Goal: Task Accomplishment & Management: Use online tool/utility

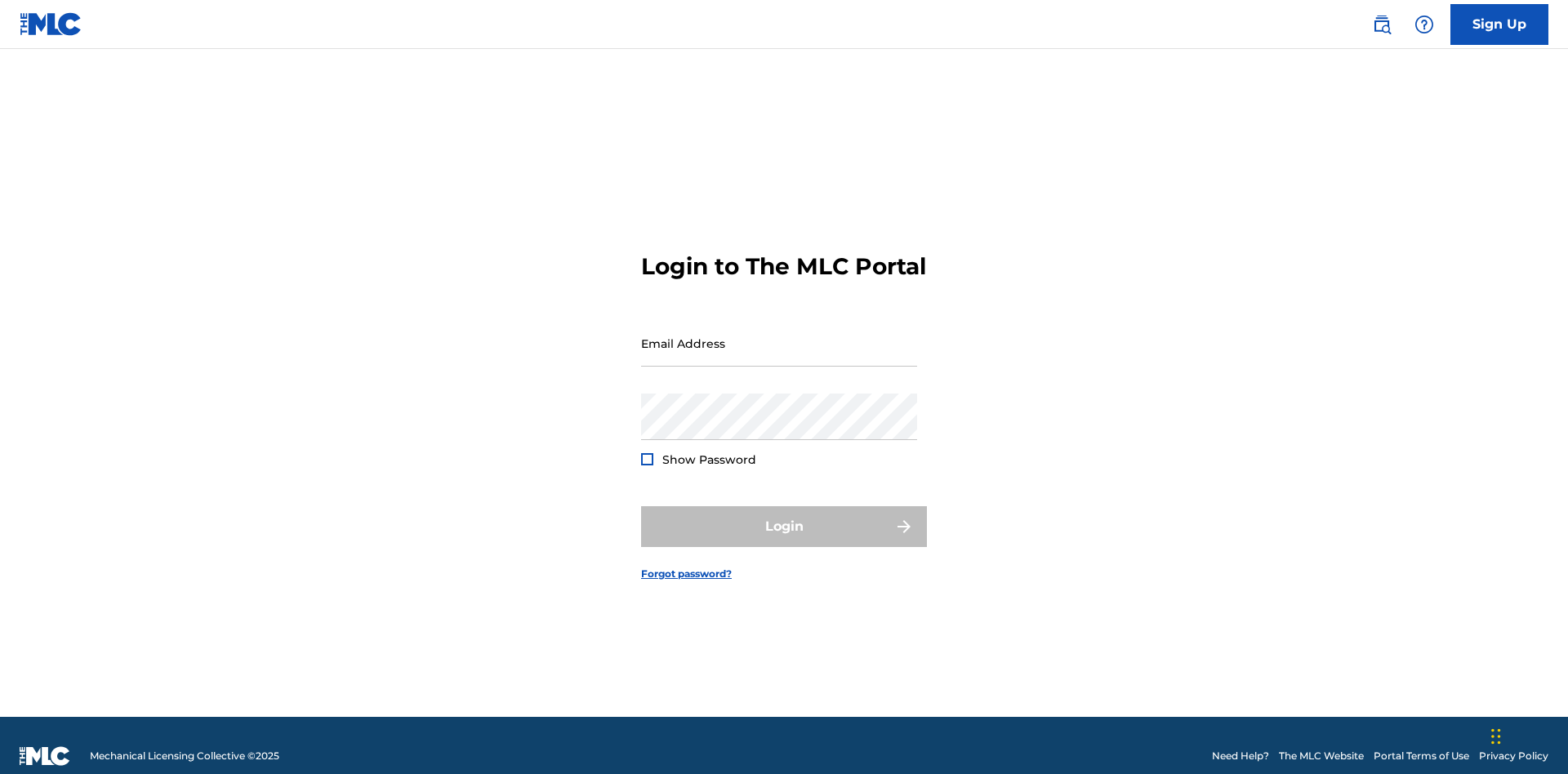
scroll to position [22, 0]
click at [779, 336] on input "Email Address" at bounding box center [779, 343] width 276 height 46
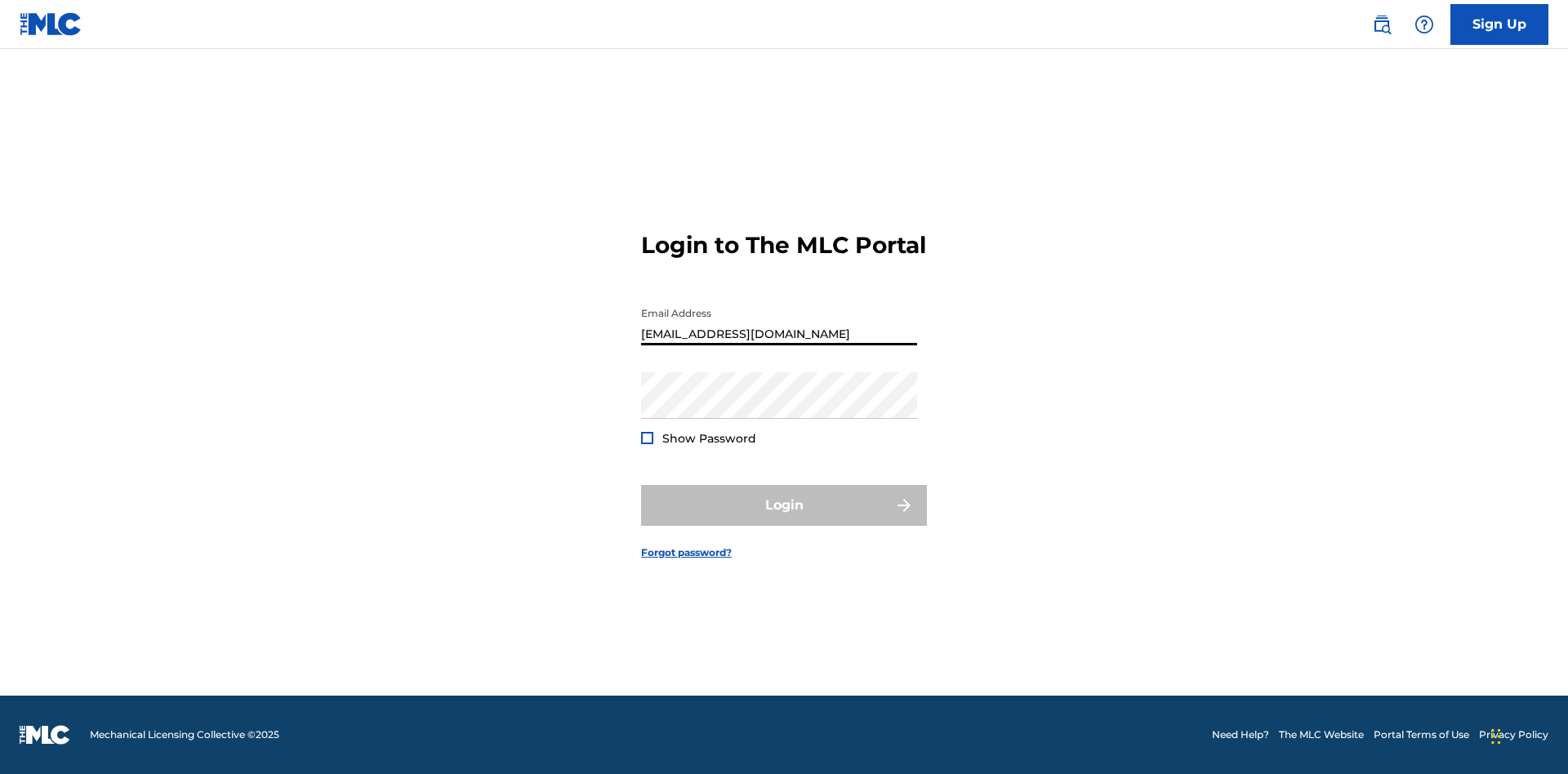
type input "[EMAIL_ADDRESS][DOMAIN_NAME]"
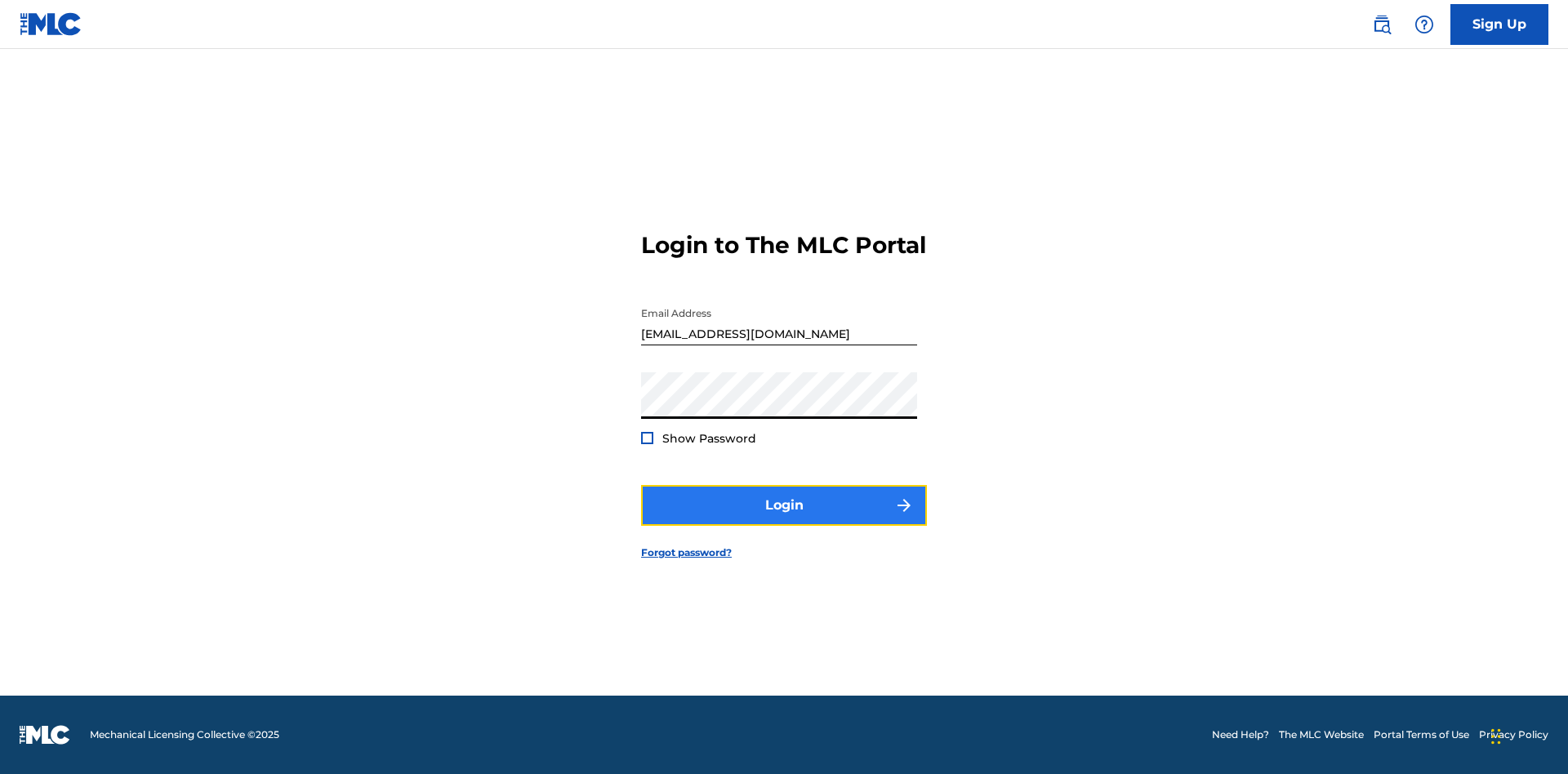
click at [784, 519] on button "Login" at bounding box center [784, 504] width 286 height 41
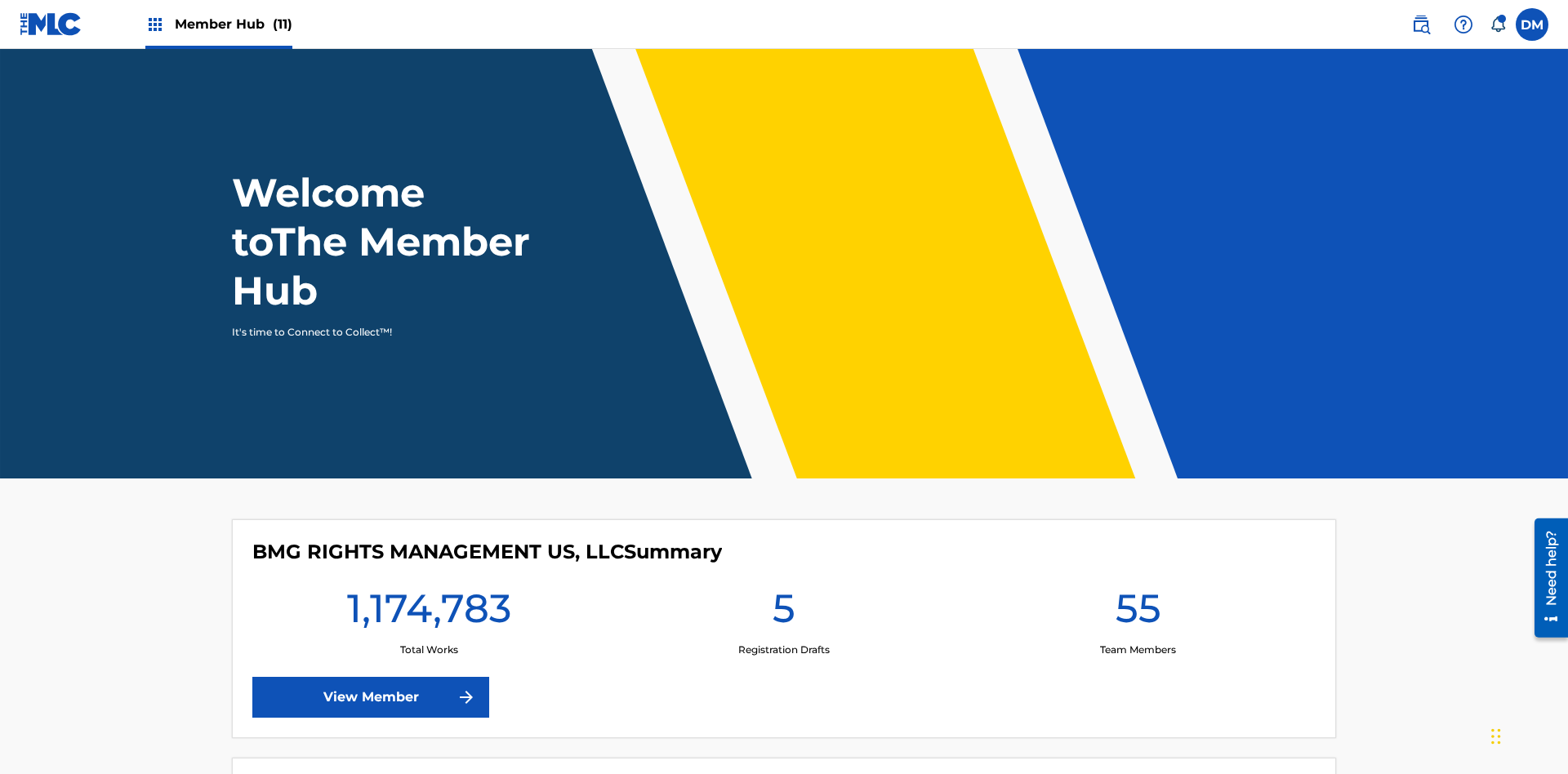
click at [232, 24] on span "Member Hub (11)" at bounding box center [233, 24] width 117 height 19
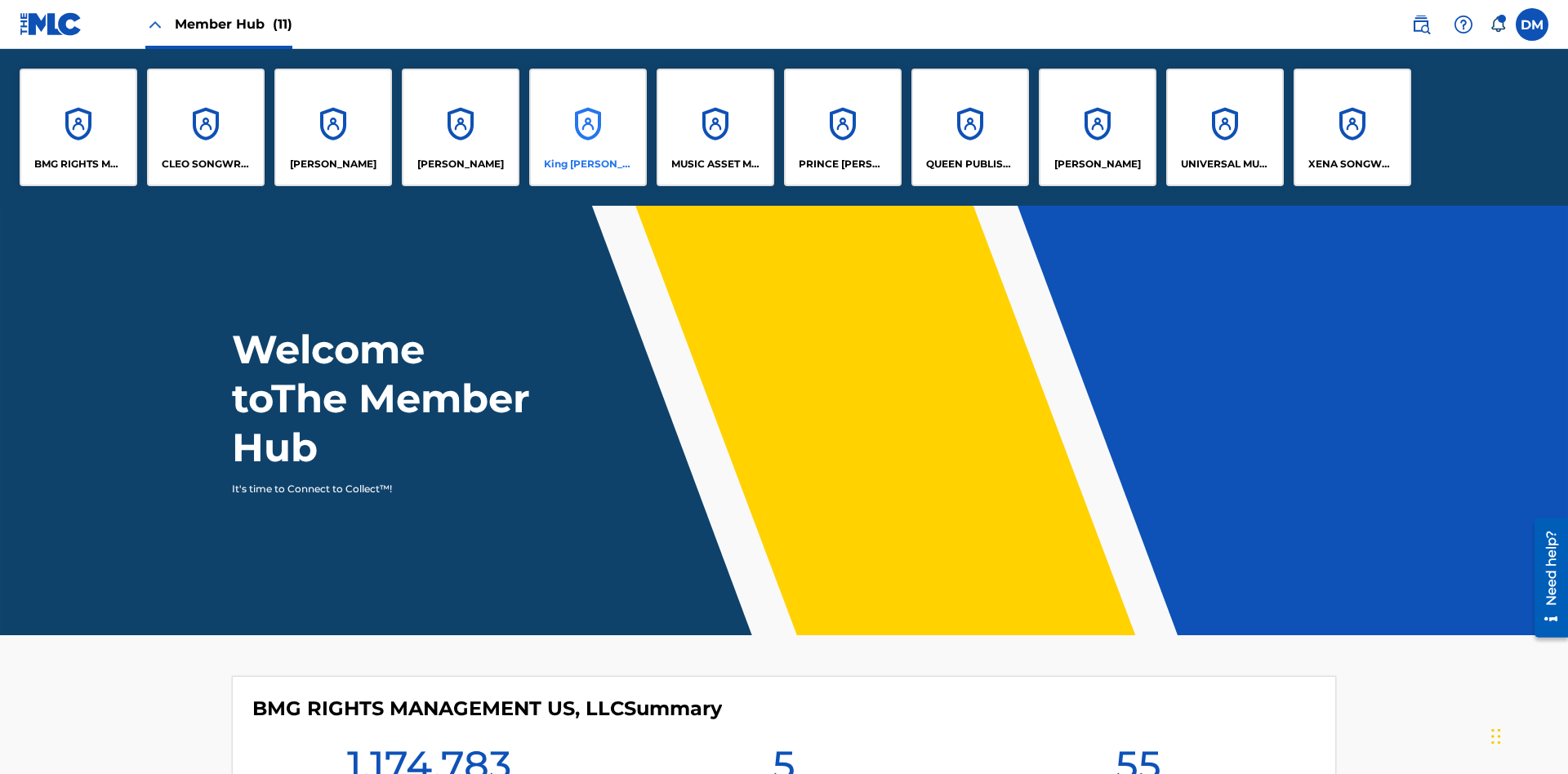
click at [587, 164] on p "King [PERSON_NAME]" at bounding box center [589, 165] width 89 height 15
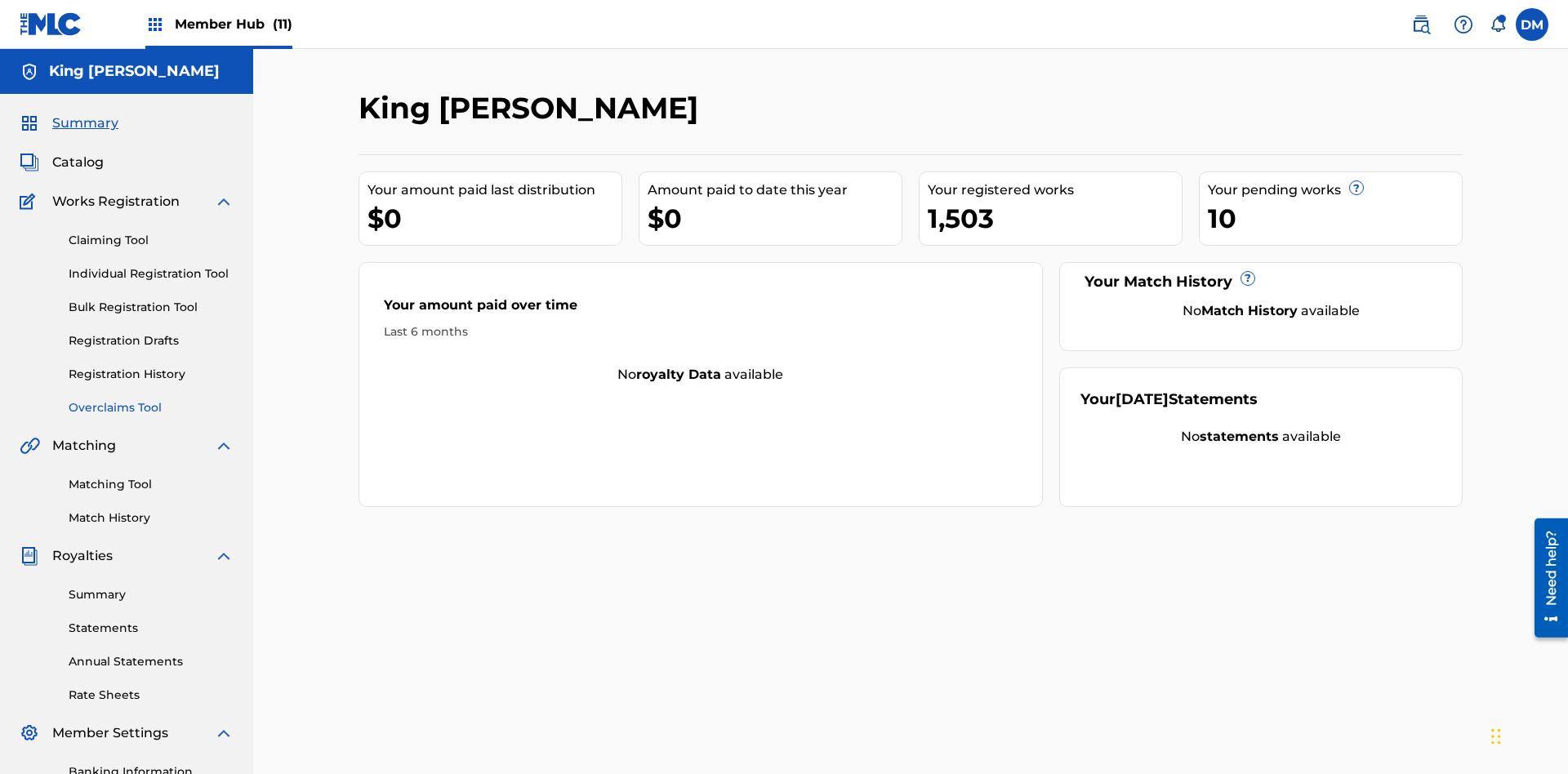
click at [151, 399] on link "Overclaims Tool" at bounding box center [151, 408] width 165 height 17
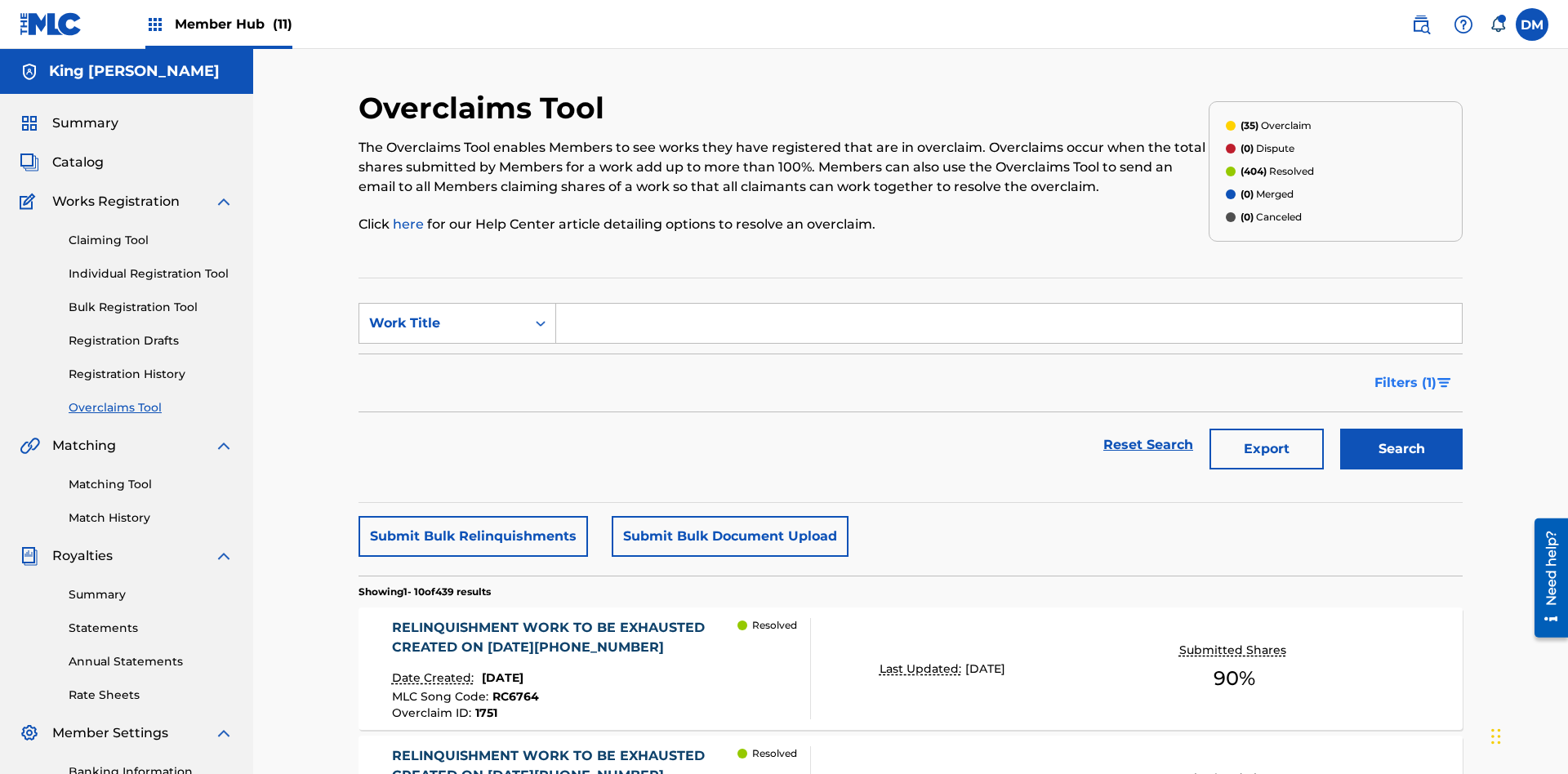
click at [1404, 373] on span "Filters ( 1 )" at bounding box center [1405, 383] width 62 height 20
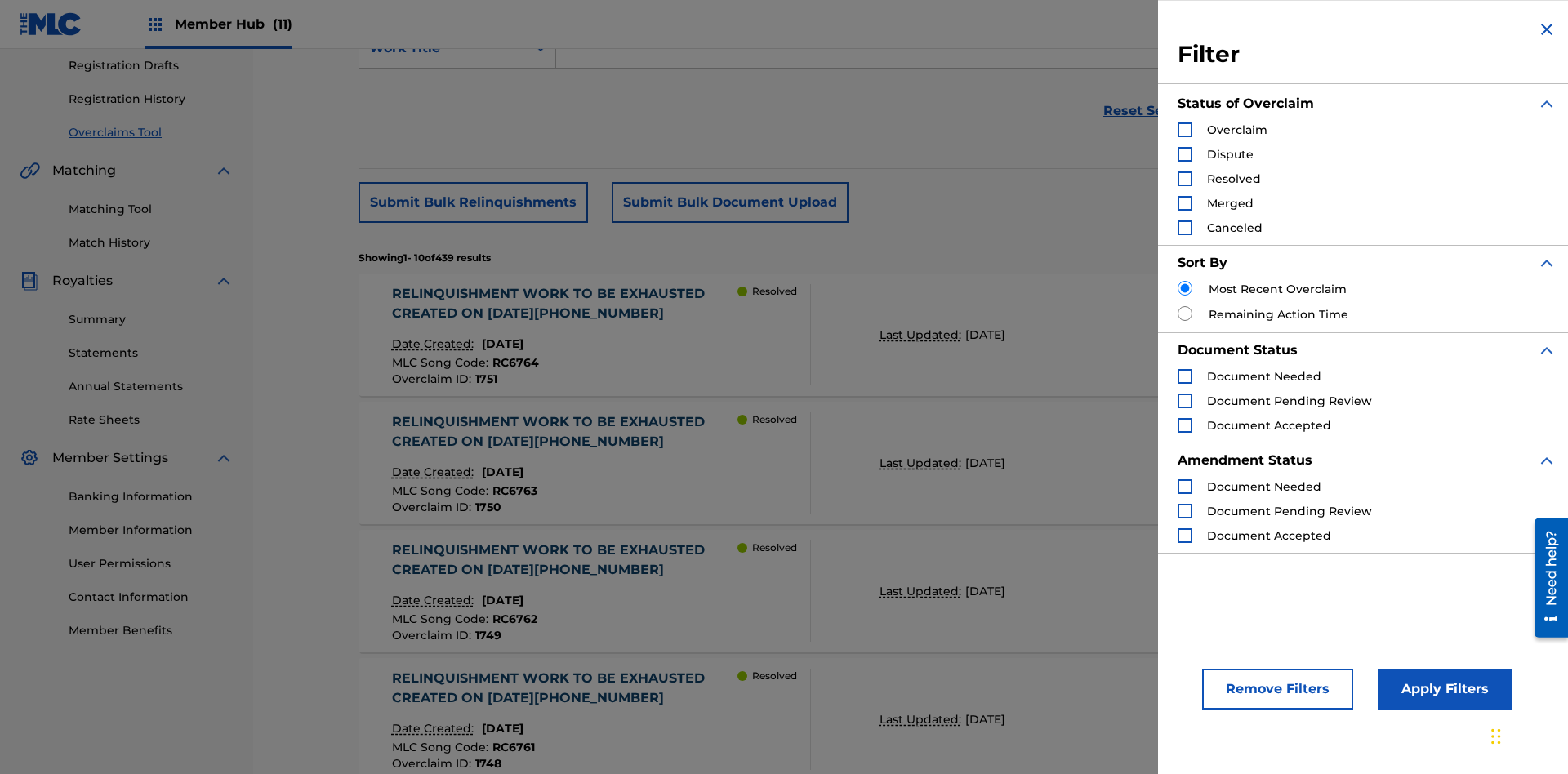
click at [1185, 130] on div "Search Form" at bounding box center [1185, 130] width 15 height 15
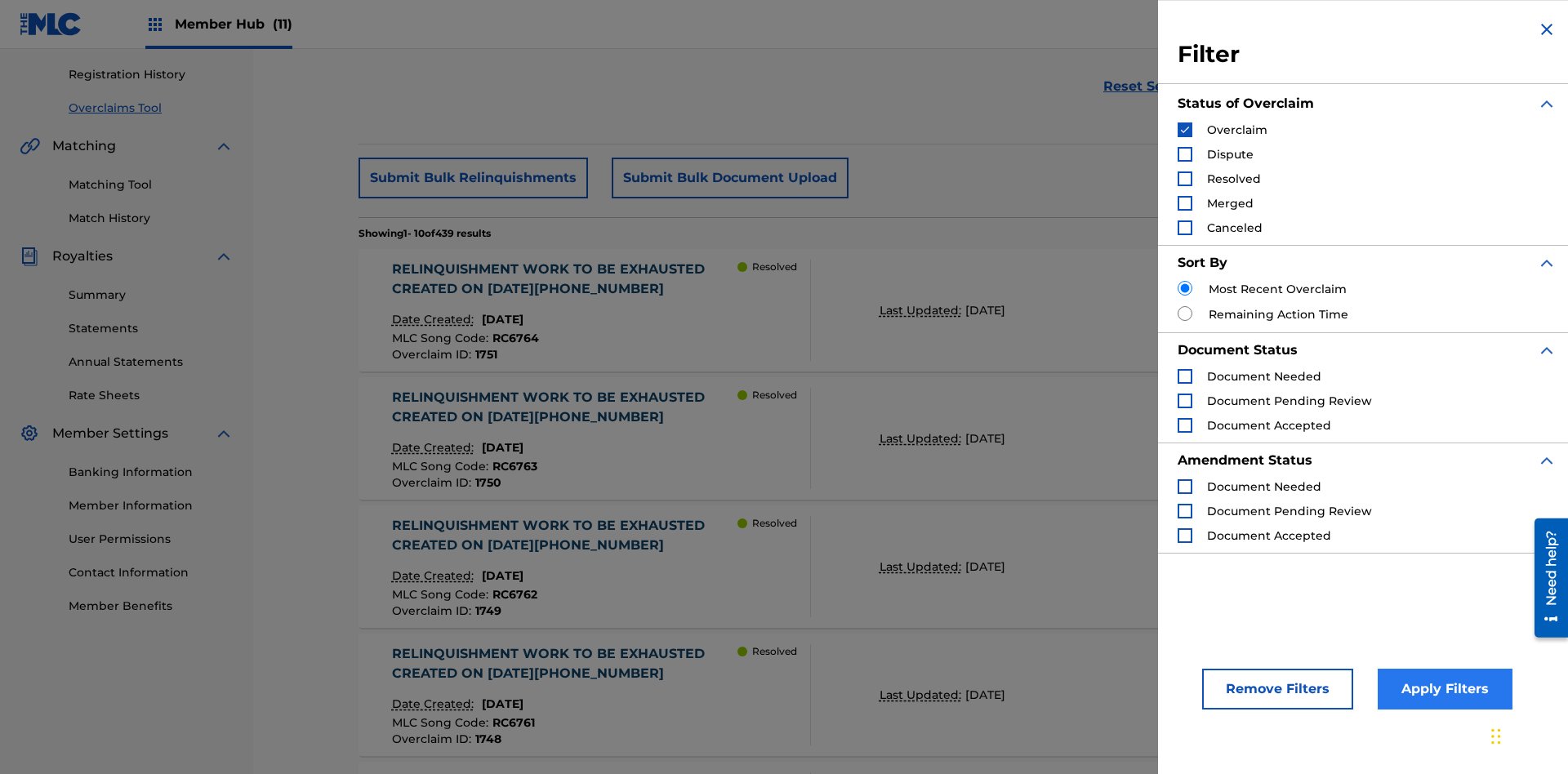
click at [1442, 689] on button "Apply Filters" at bounding box center [1445, 689] width 135 height 41
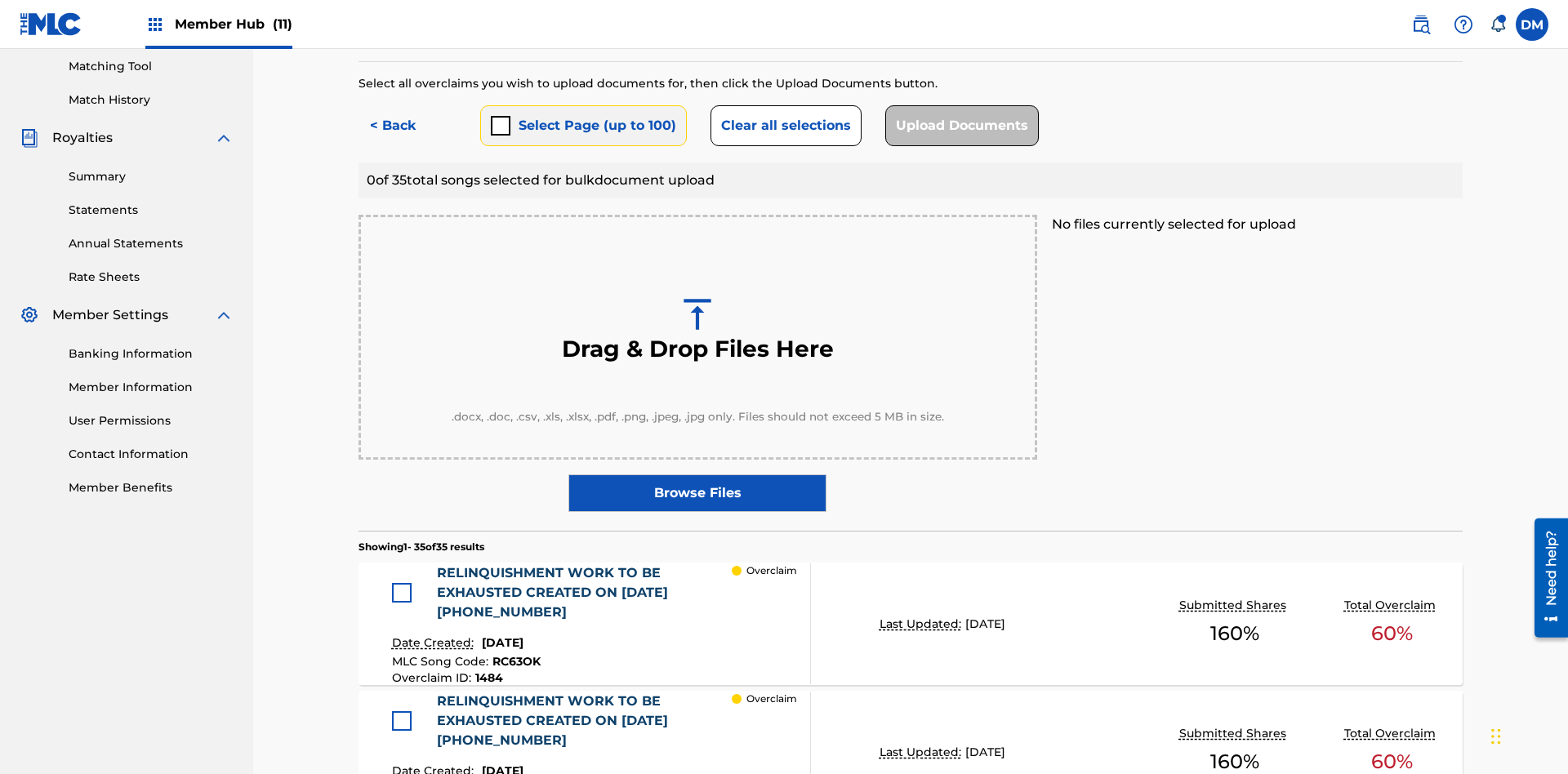
click at [582, 118] on button "Select Page (up to 100)" at bounding box center [584, 125] width 207 height 41
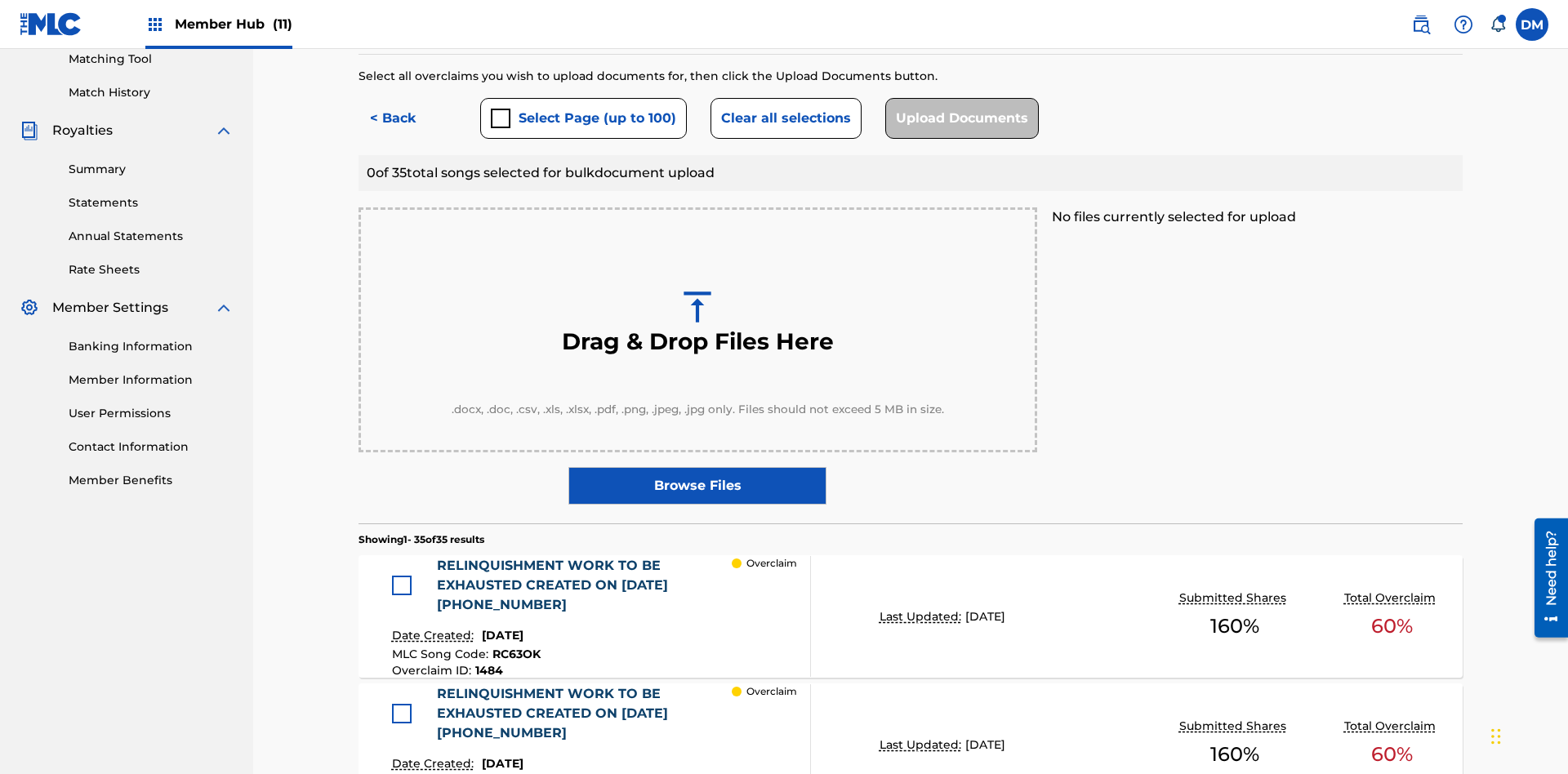
click at [406, 576] on div at bounding box center [402, 585] width 20 height 20
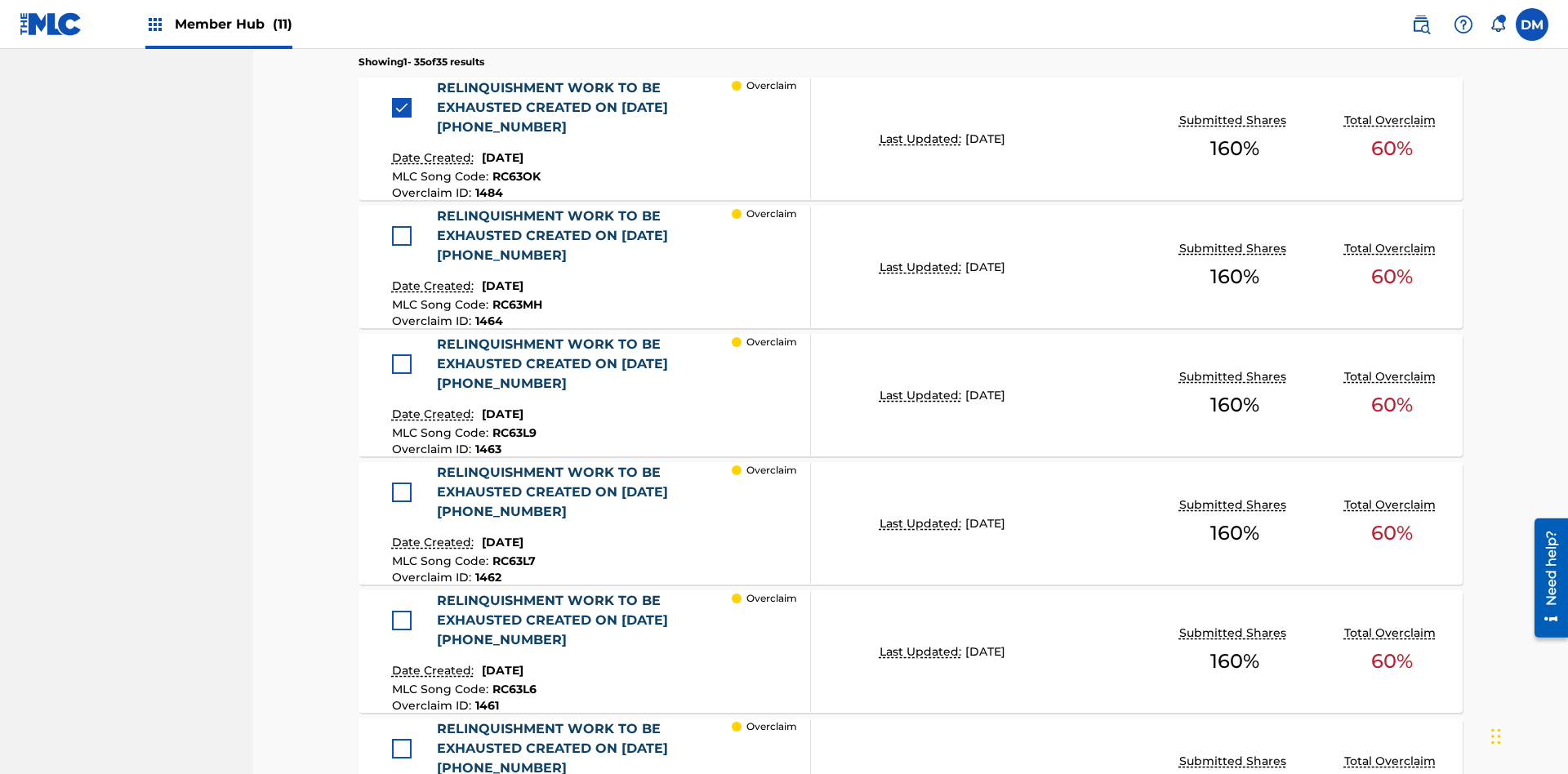
scroll to position [805, 0]
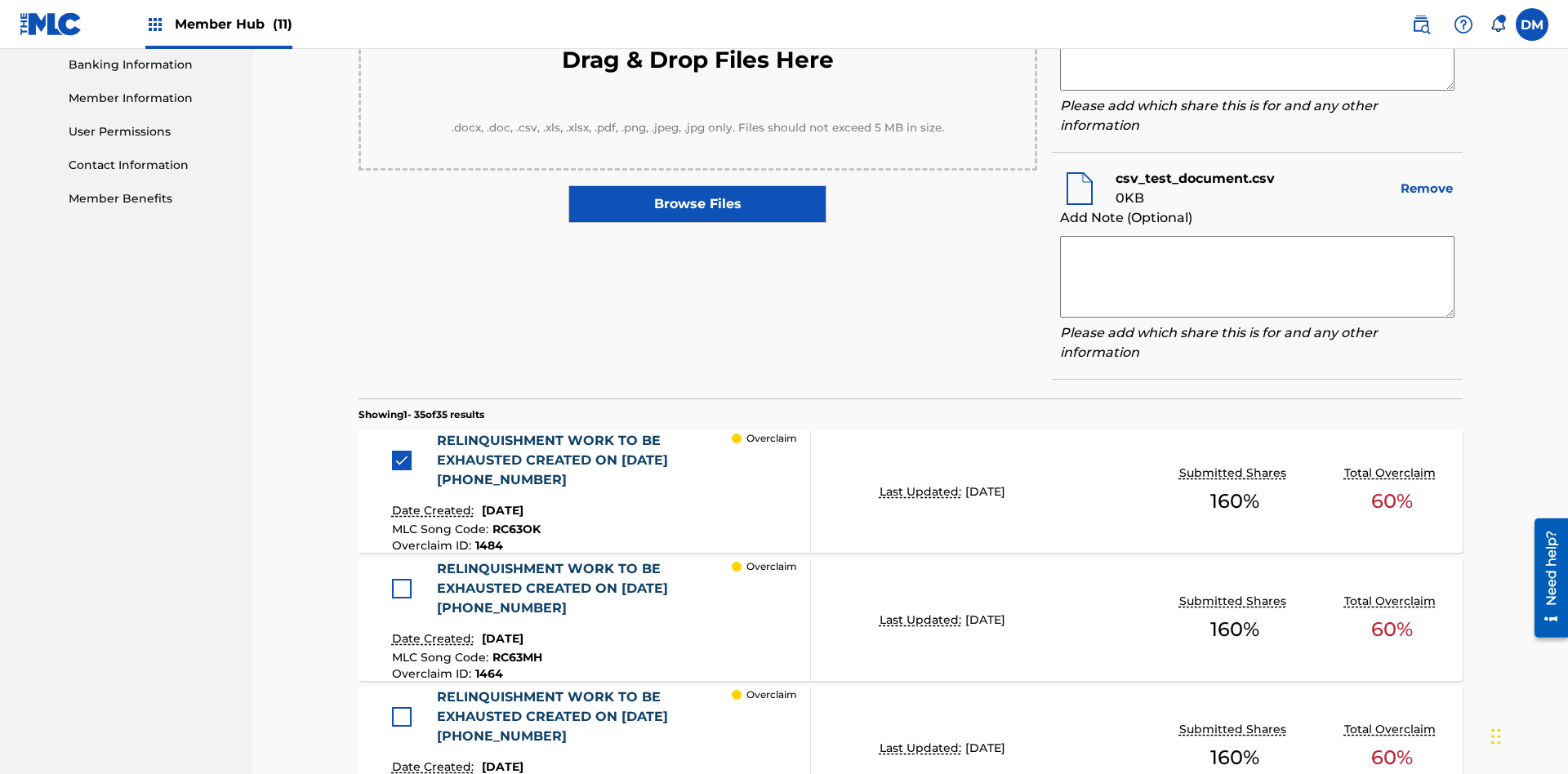
click at [1256, 91] on textarea at bounding box center [1256, 50] width 394 height 82
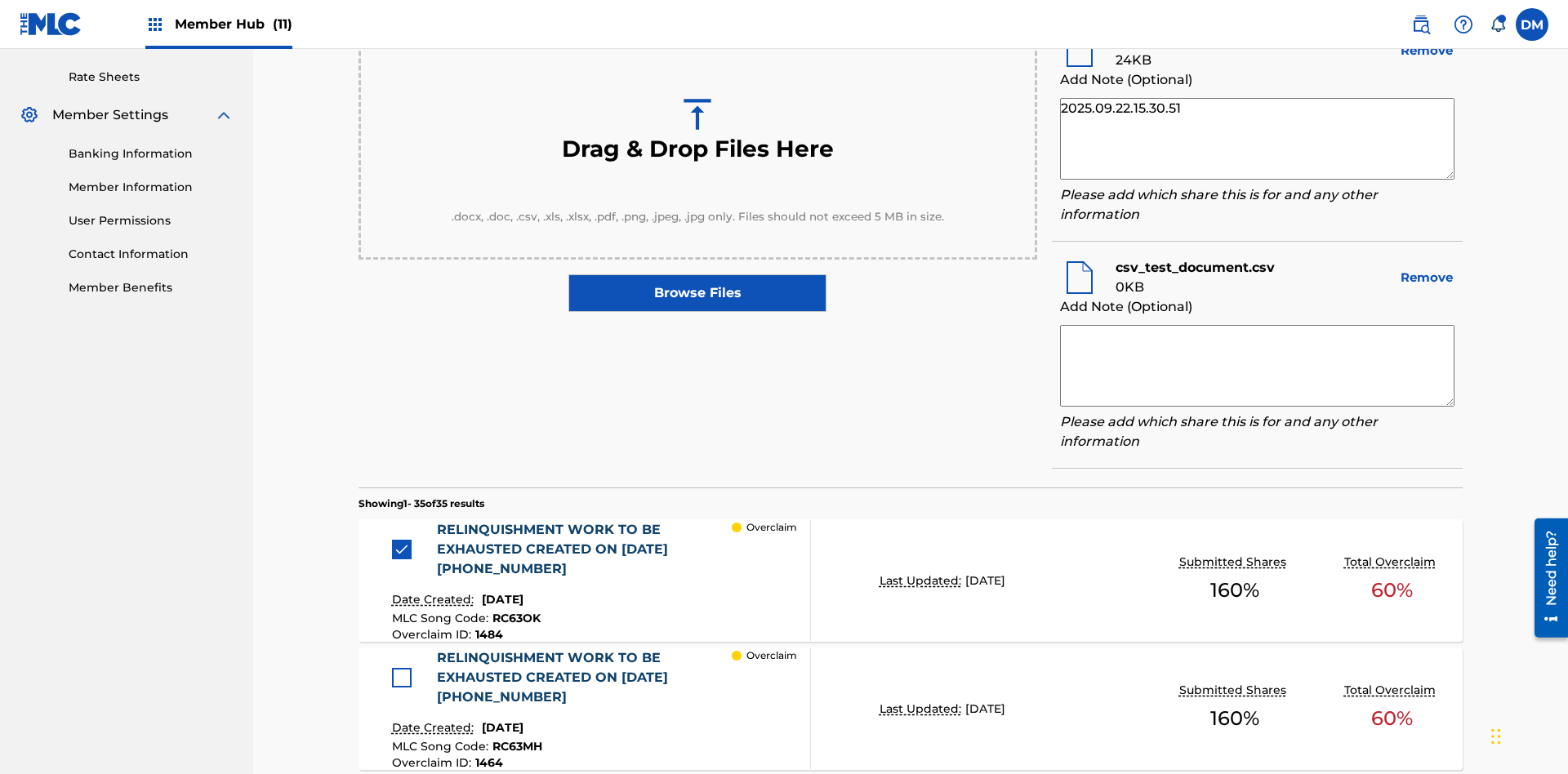
type textarea "2025.09.22.15.30.51"
click at [1256, 361] on textarea at bounding box center [1256, 366] width 394 height 82
type textarea "2025.09.22.15.30.51"
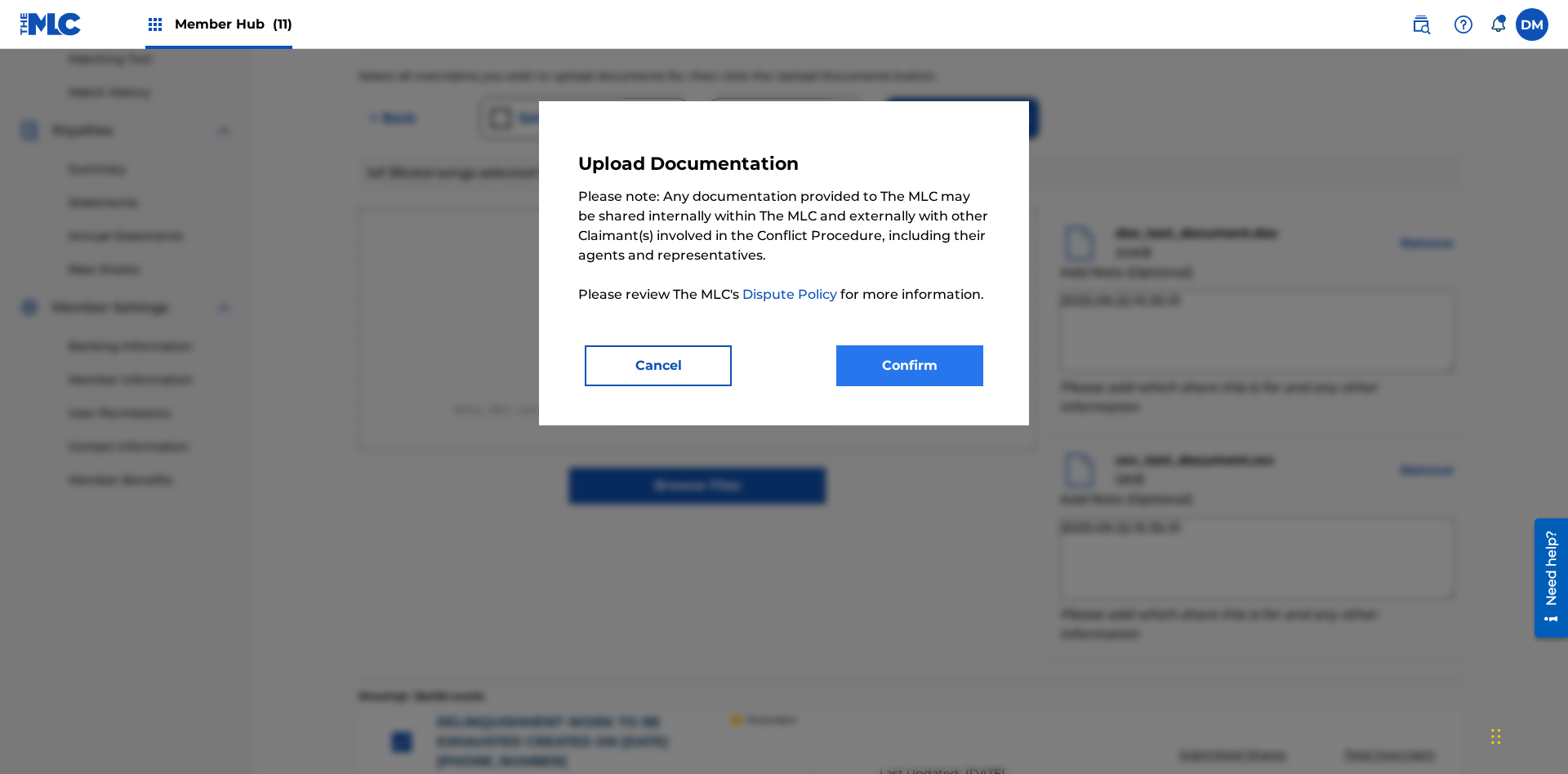
click at [910, 365] on button "Confirm" at bounding box center [910, 366] width 147 height 41
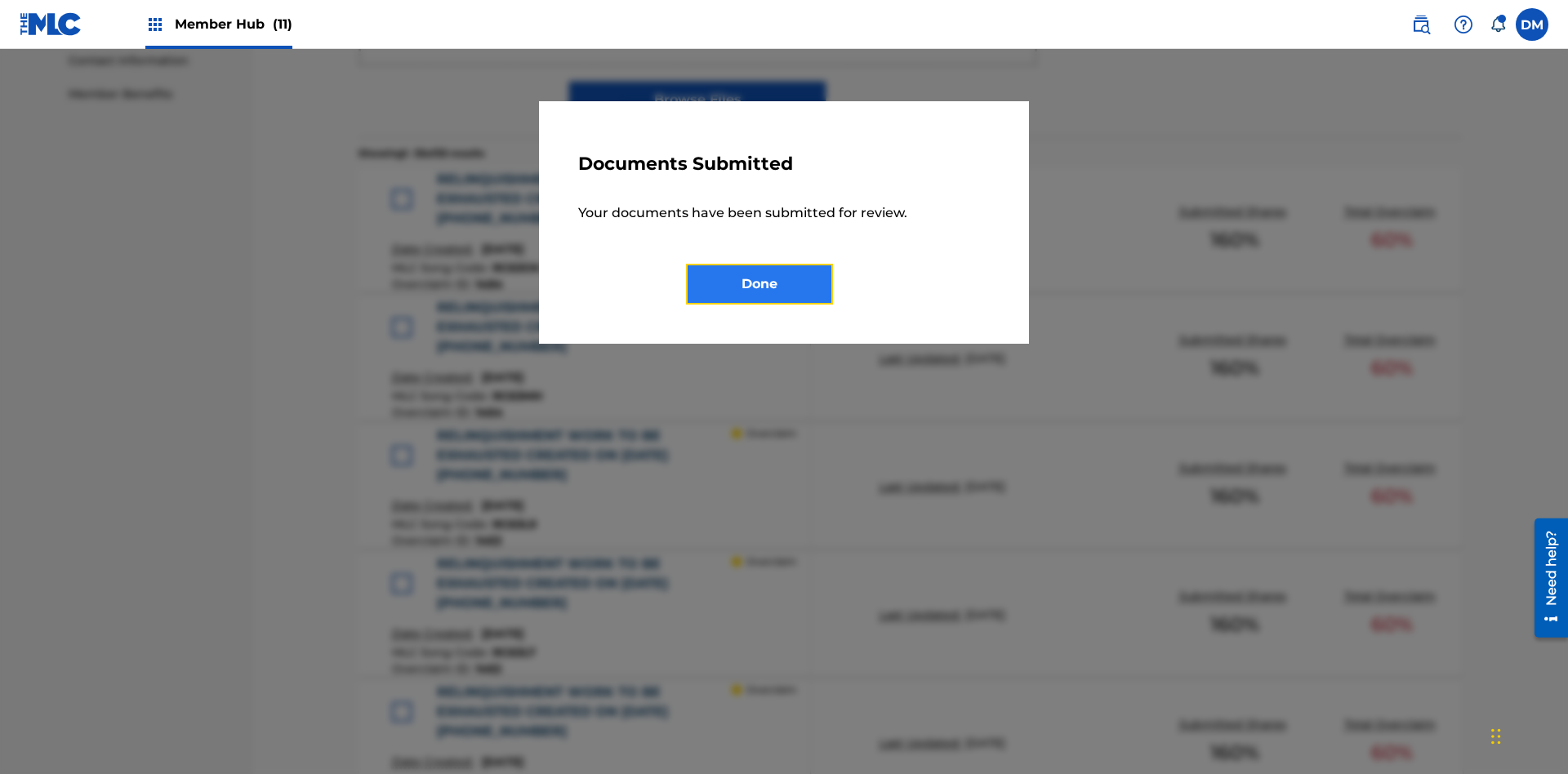
click at [759, 284] on button "Done" at bounding box center [759, 284] width 147 height 41
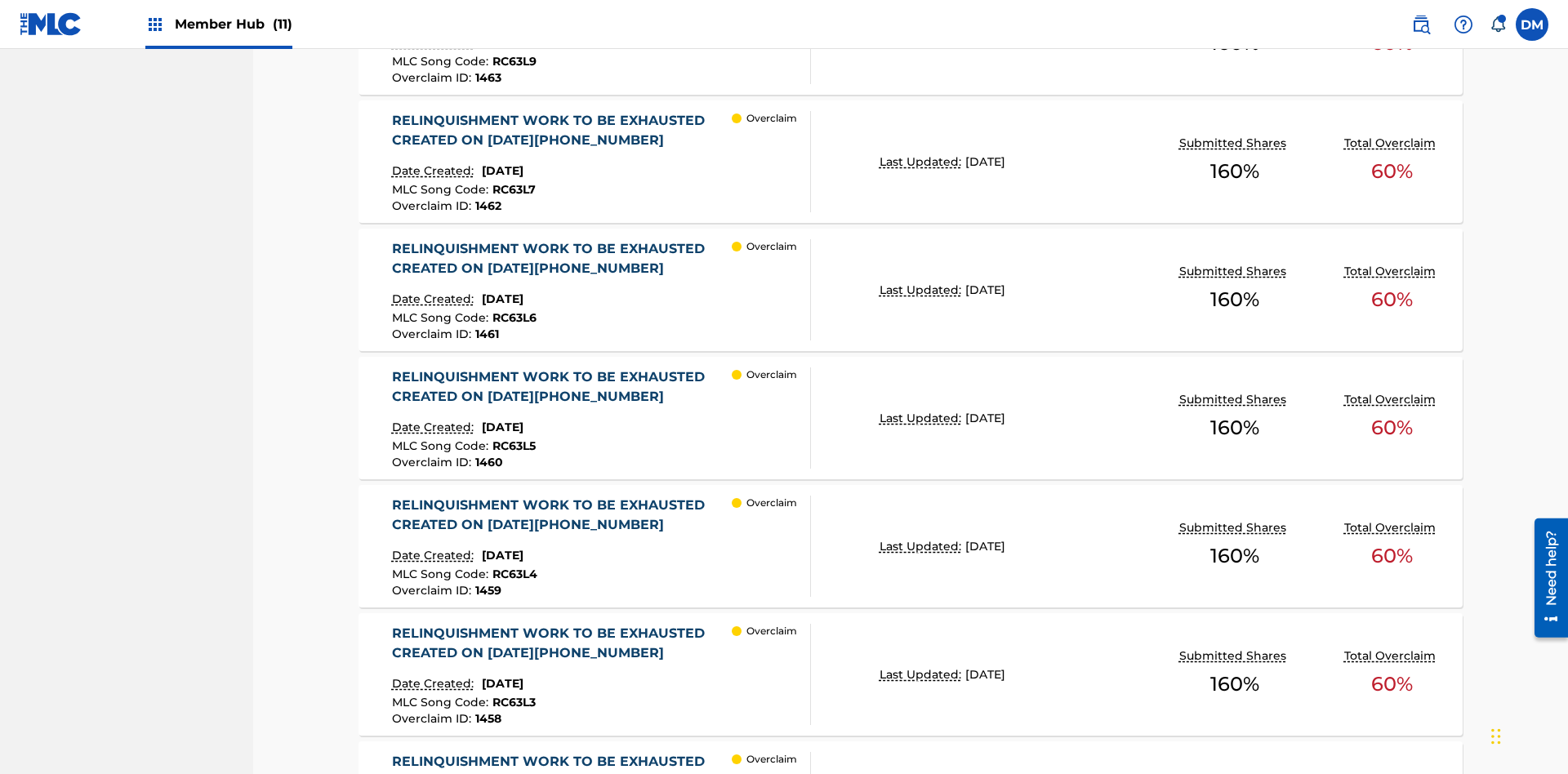
scroll to position [425, 0]
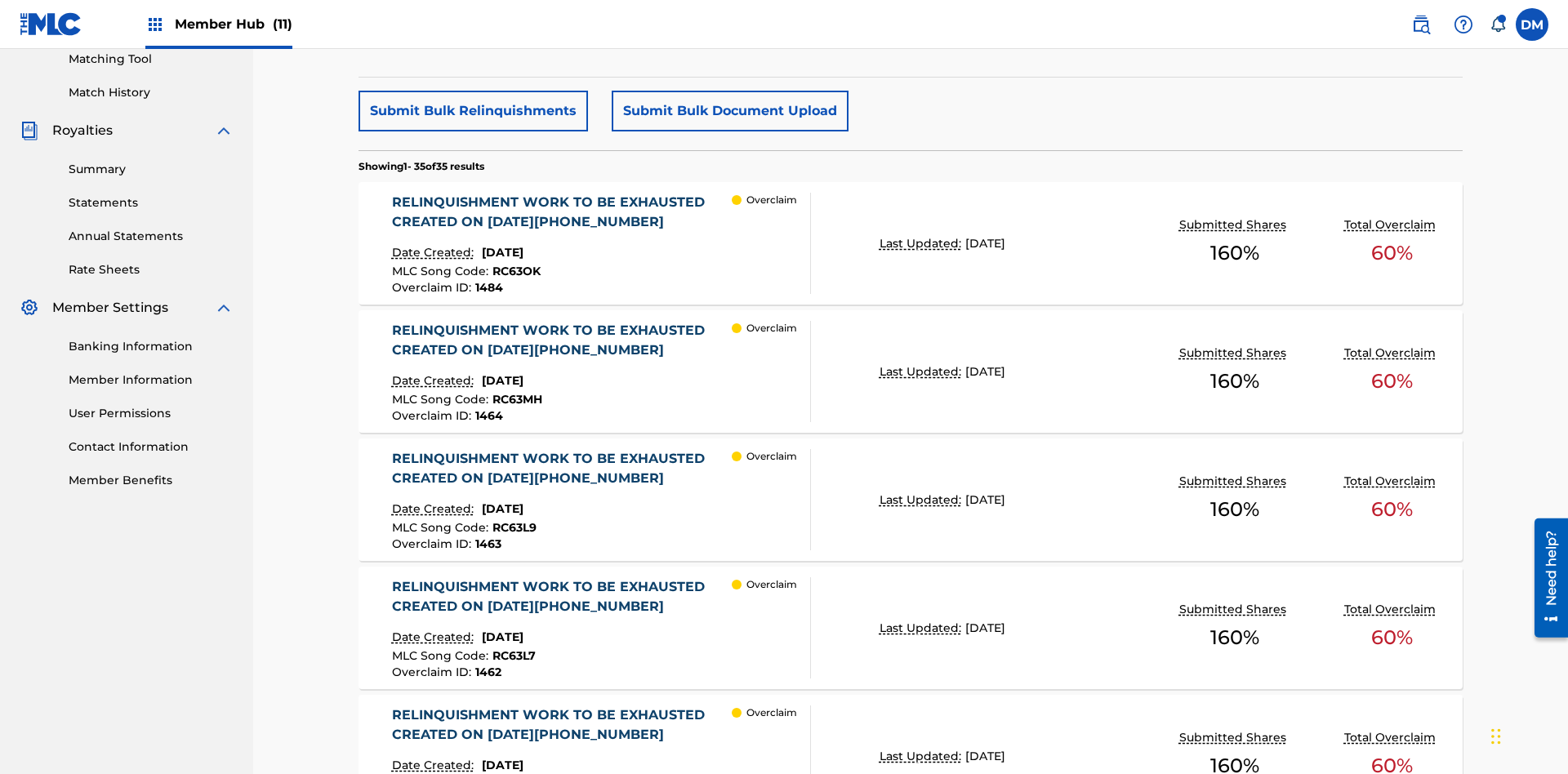
click at [911, 235] on p "Last Updated:" at bounding box center [922, 243] width 86 height 17
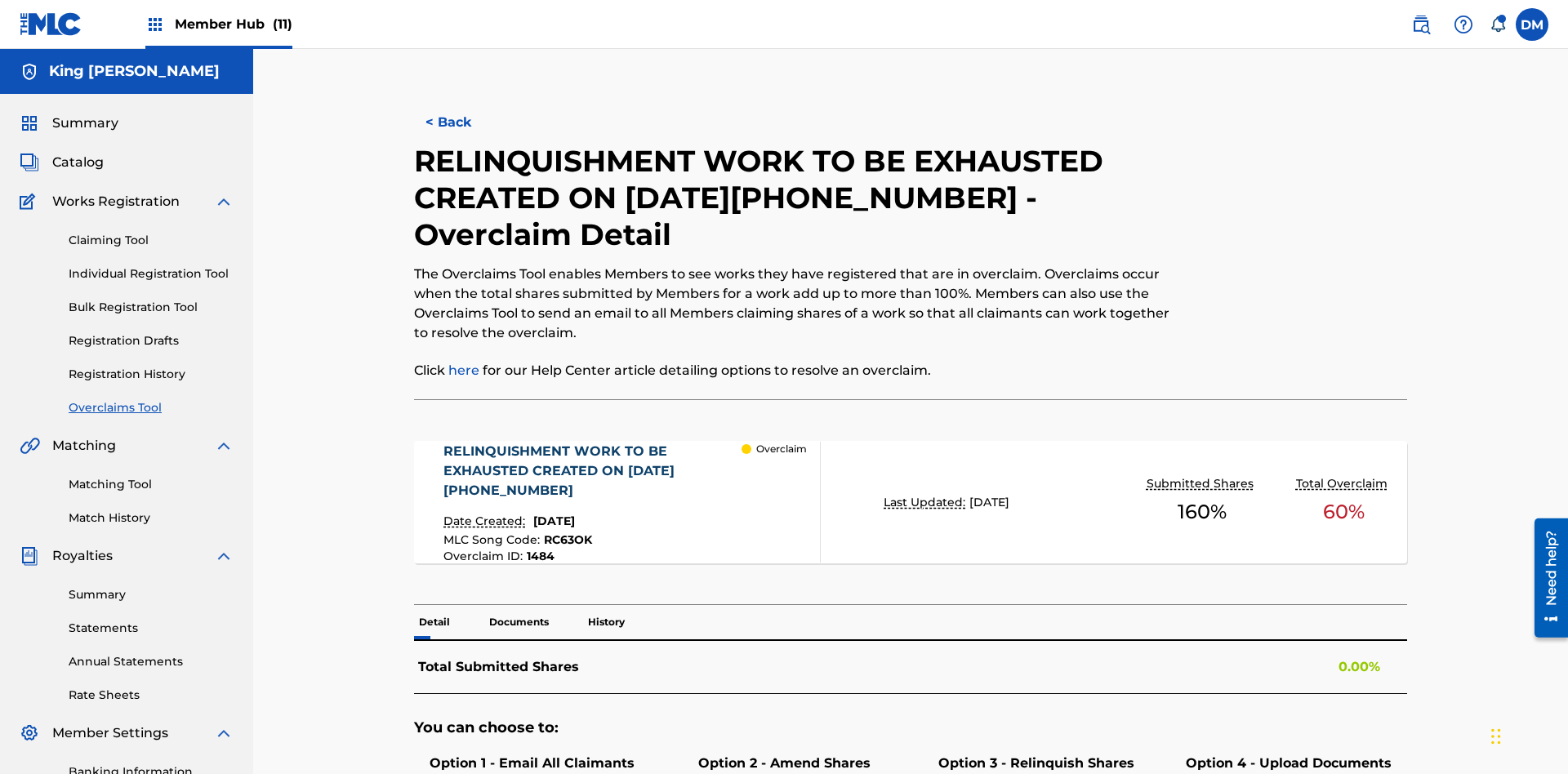
scroll to position [238, 0]
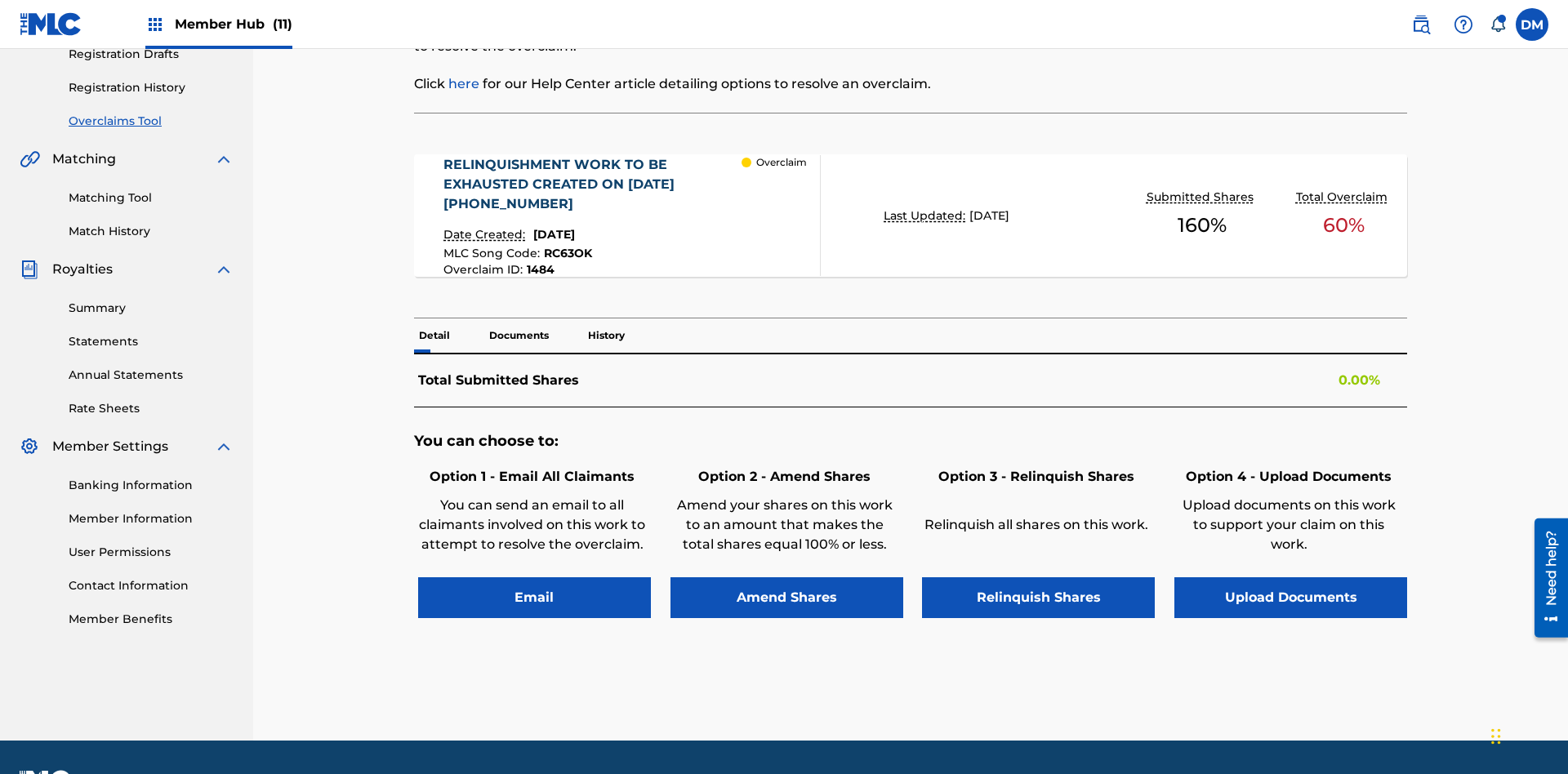
click at [518, 318] on p "Documents" at bounding box center [519, 335] width 69 height 34
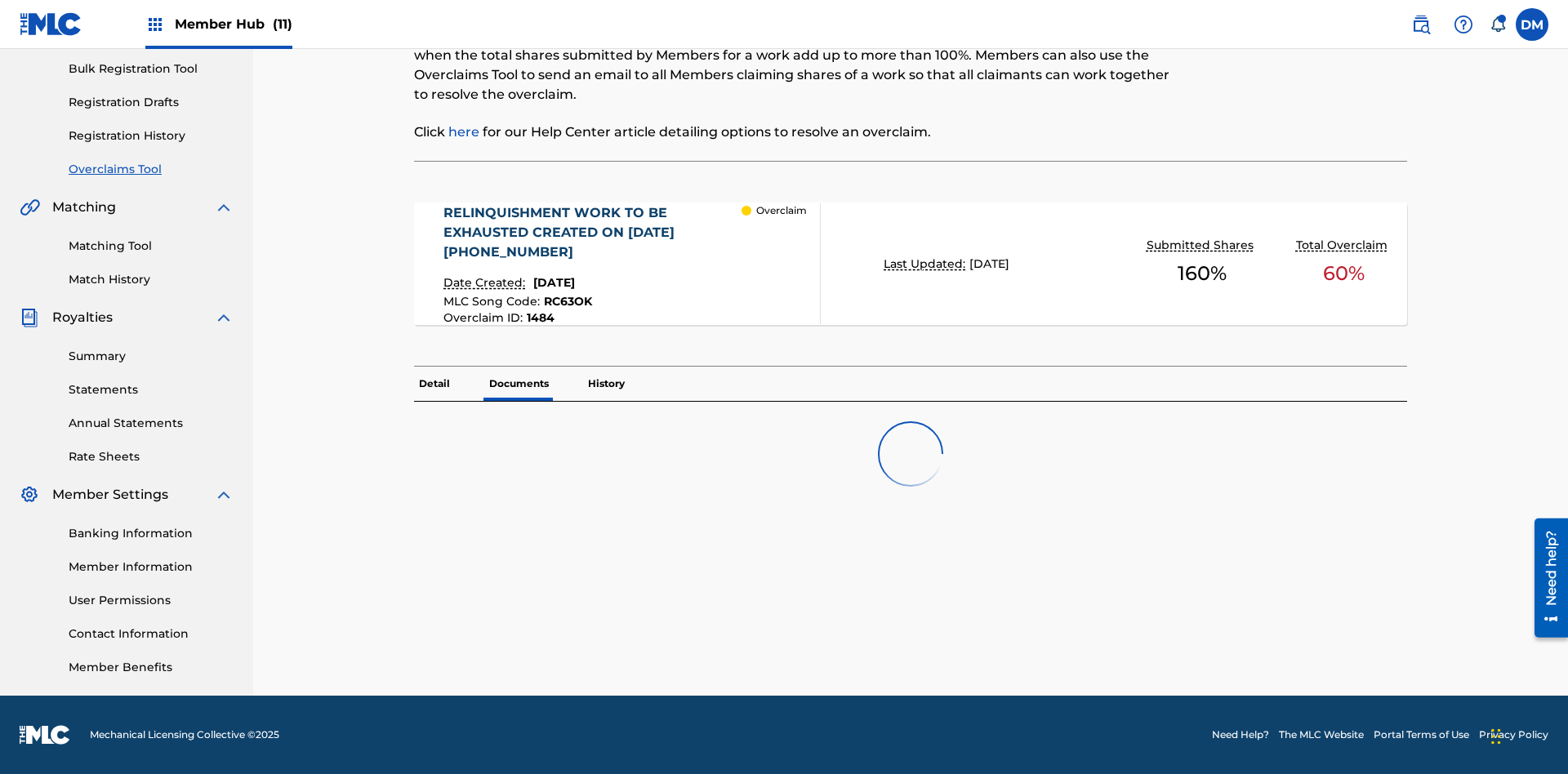
click at [605, 366] on p "History" at bounding box center [606, 383] width 46 height 34
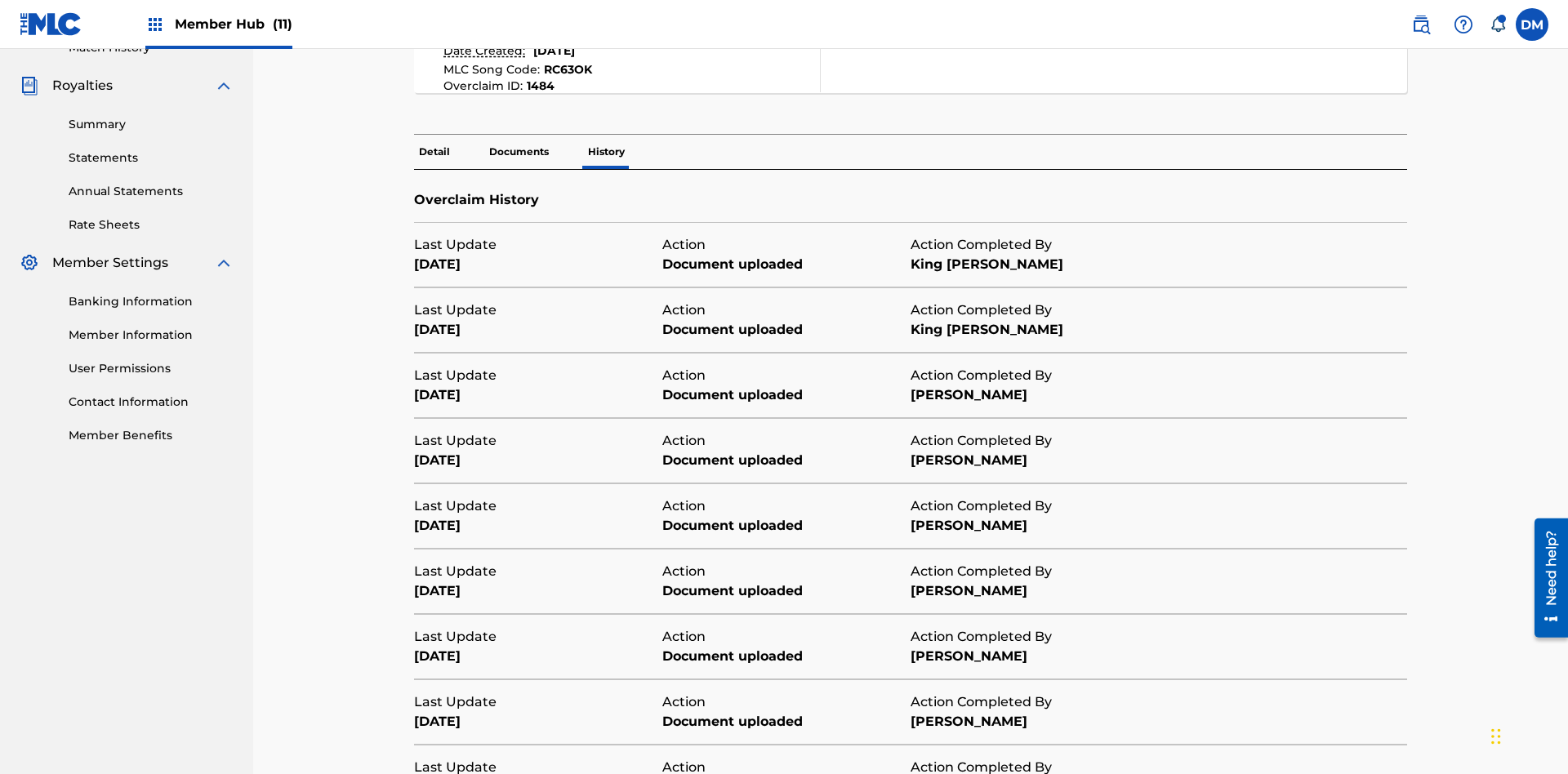
scroll to position [590, 0]
